Goal: Task Accomplishment & Management: Manage account settings

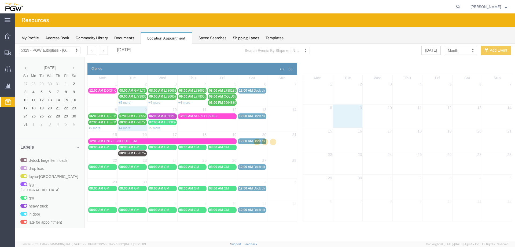
scroll to position [173, 0]
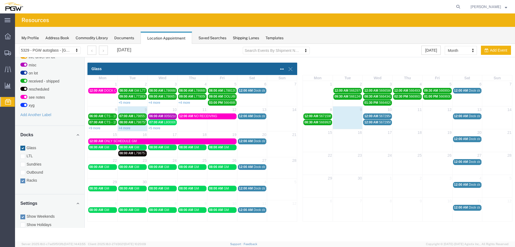
click at [368, 115] on span "12:00 AM" at bounding box center [371, 116] width 14 height 4
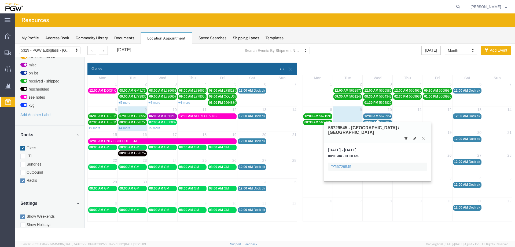
click at [368, 115] on span "12:00 AM" at bounding box center [371, 116] width 14 height 4
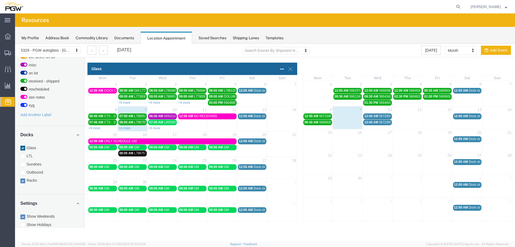
click at [368, 116] on span "12:00 AM" at bounding box center [371, 116] width 14 height 4
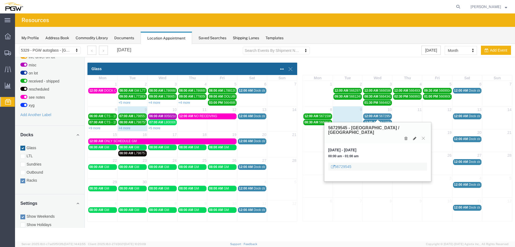
click at [416, 131] on div "56729545 - [GEOGRAPHIC_DATA] / [GEOGRAPHIC_DATA]" at bounding box center [377, 132] width 107 height 21
click at [415, 136] on icon at bounding box center [414, 138] width 3 height 4
select select "3"
select select
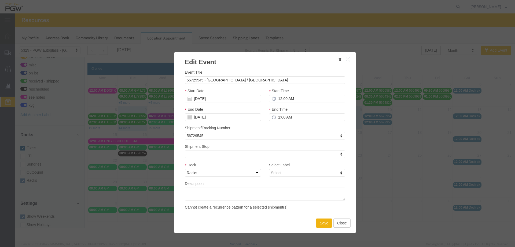
select select
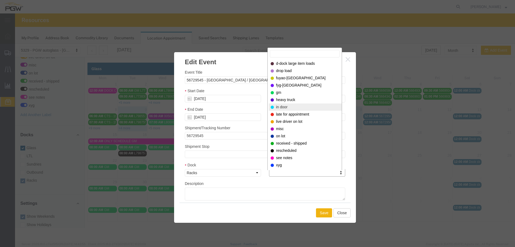
select select "220"
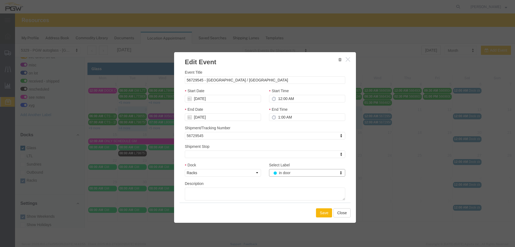
click at [322, 211] on button "Save" at bounding box center [324, 212] width 16 height 9
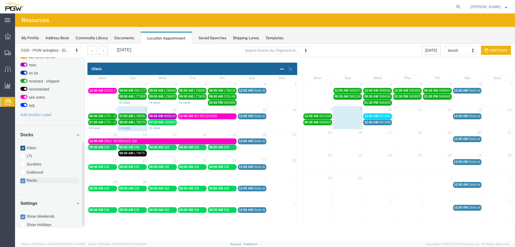
click at [41, 177] on label "Racks" at bounding box center [49, 179] width 59 height 5
click at [15, 44] on input "Racks" at bounding box center [15, 44] width 0 height 0
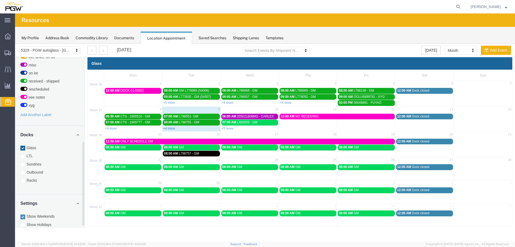
click at [166, 130] on link "+4 more" at bounding box center [169, 128] width 12 height 4
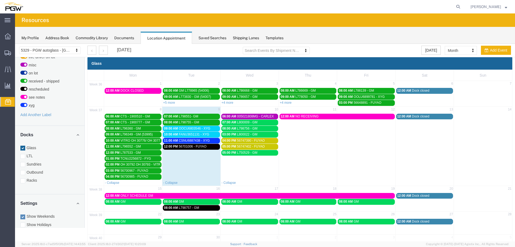
click at [168, 129] on span "09:00 AM" at bounding box center [171, 128] width 14 height 4
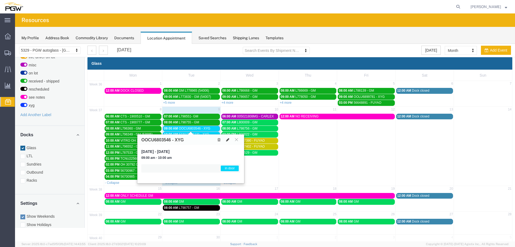
click at [226, 139] on icon at bounding box center [227, 140] width 3 height 4
select select "1"
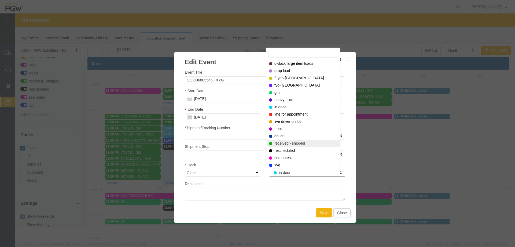
select select "200"
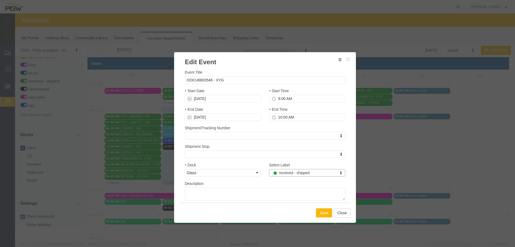
click at [318, 216] on button "Save" at bounding box center [324, 212] width 16 height 9
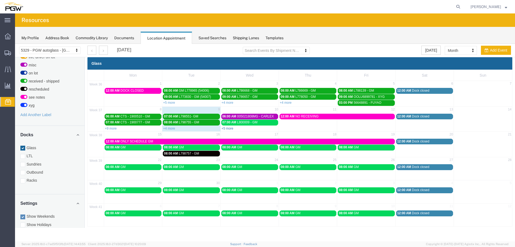
click at [227, 129] on link "+5 more" at bounding box center [228, 128] width 12 height 4
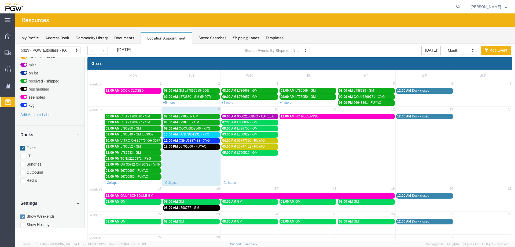
drag, startPoint x: 254, startPoint y: 165, endPoint x: 260, endPoint y: 164, distance: 6.2
click at [254, 165] on td "05:00 PM L750529 - GM" at bounding box center [250, 164] width 58 height 30
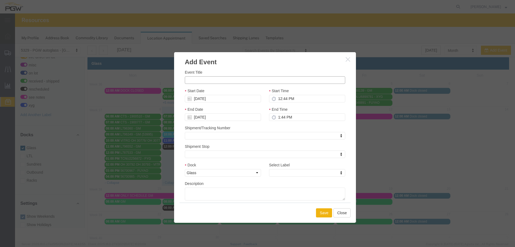
click at [241, 79] on input "Event Title" at bounding box center [265, 80] width 160 height 8
paste input "L801258"
type input "L801258 - GM"
click at [278, 98] on input "12:44 PM" at bounding box center [307, 99] width 76 height 8
type input "2:00 PM"
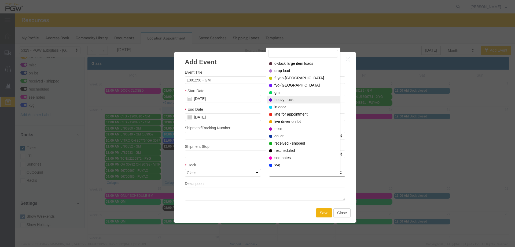
select select "340"
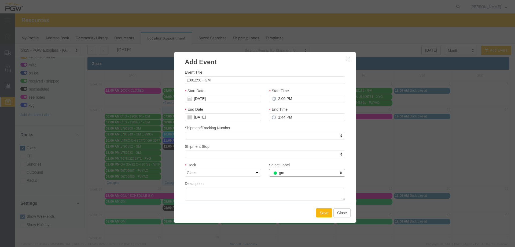
click at [320, 216] on button "Save" at bounding box center [324, 212] width 16 height 9
